Goal: Task Accomplishment & Management: Complete application form

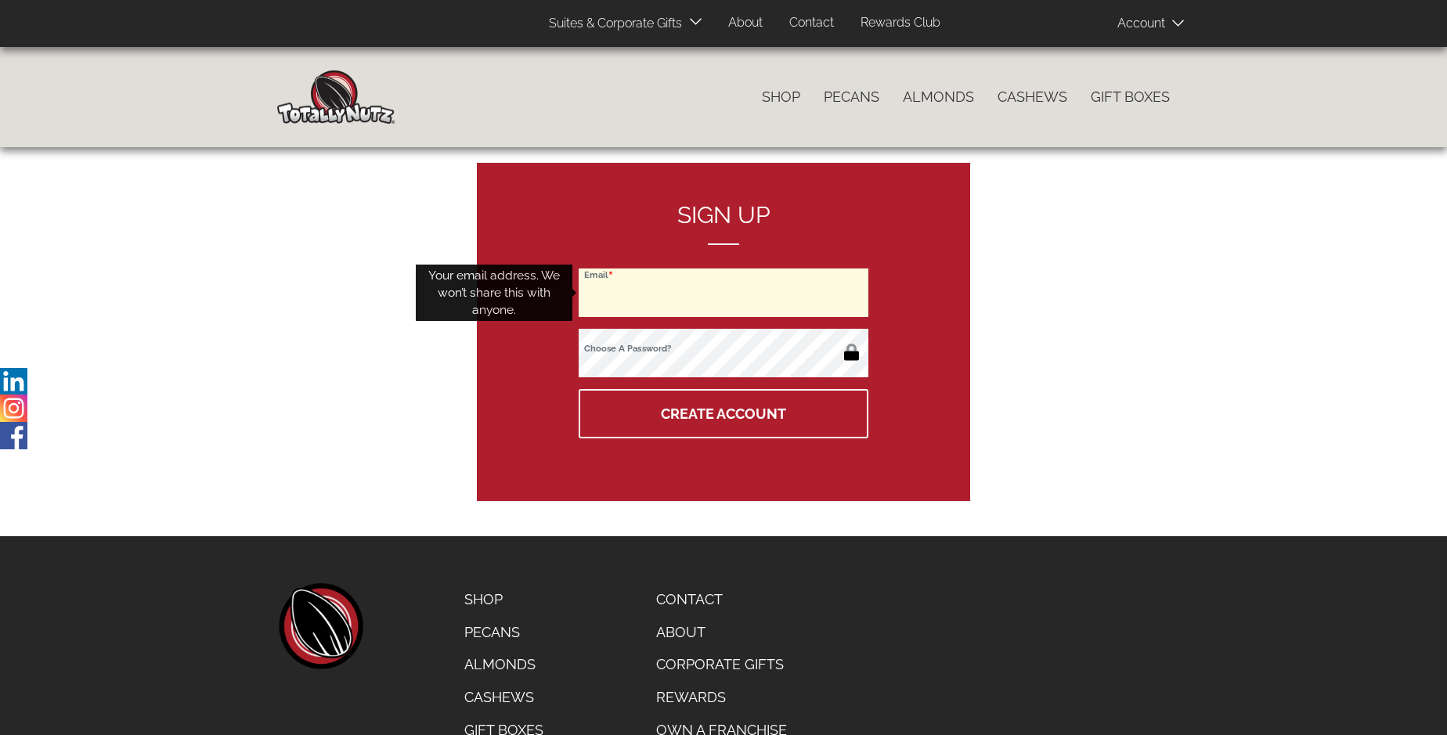
click at [724, 293] on input "Email" at bounding box center [724, 293] width 290 height 49
type input "[EMAIL_ADDRESS][DOMAIN_NAME]"
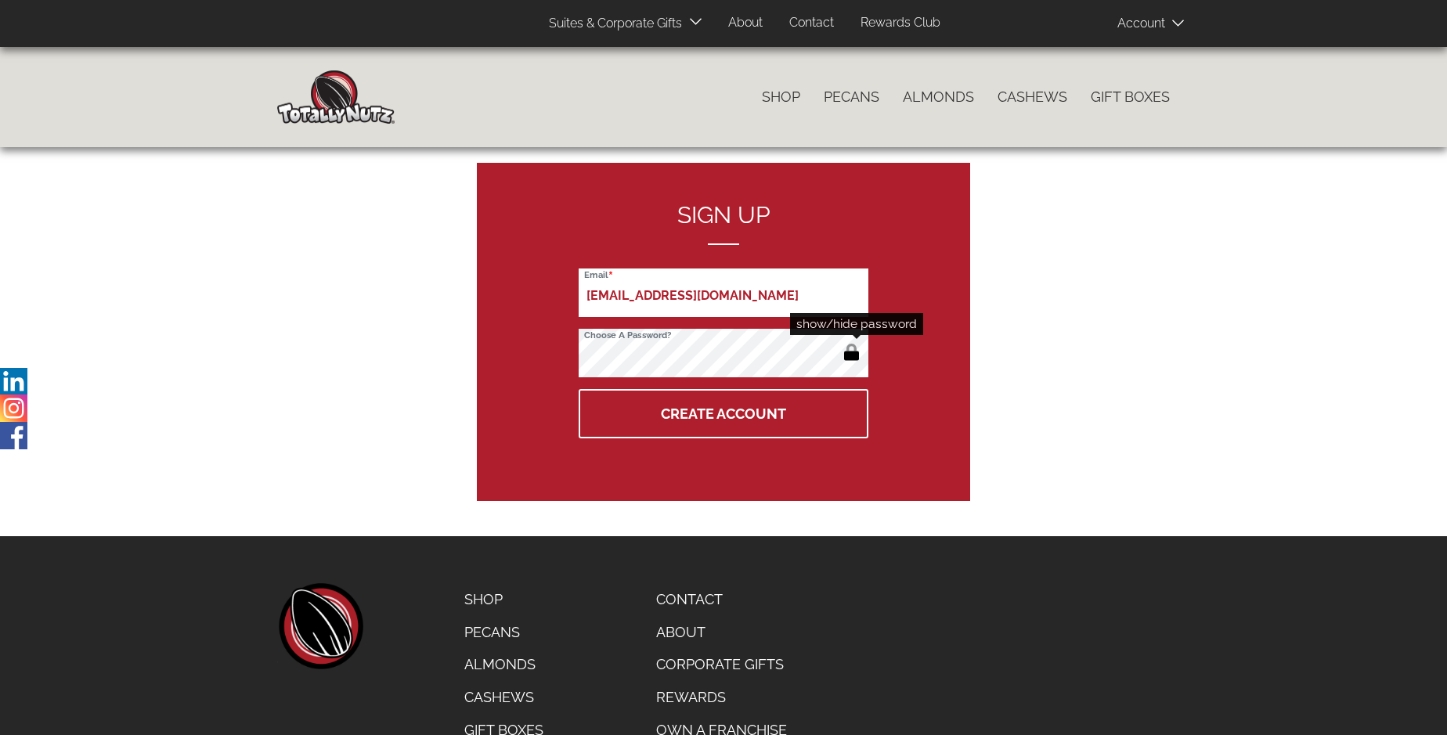
click at [851, 354] on button "button" at bounding box center [852, 353] width 26 height 25
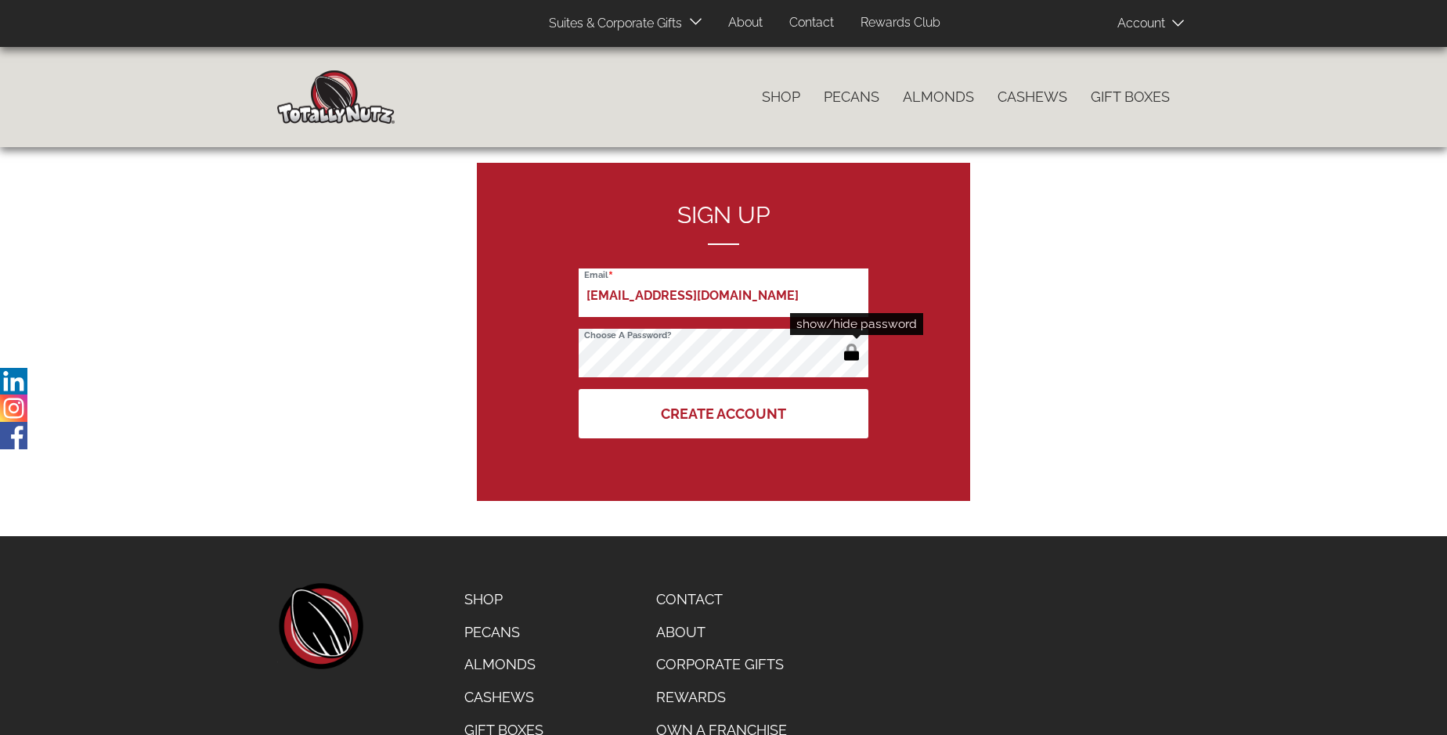
click at [724, 413] on button "Create Account" at bounding box center [724, 413] width 290 height 49
